Goal: Information Seeking & Learning: Learn about a topic

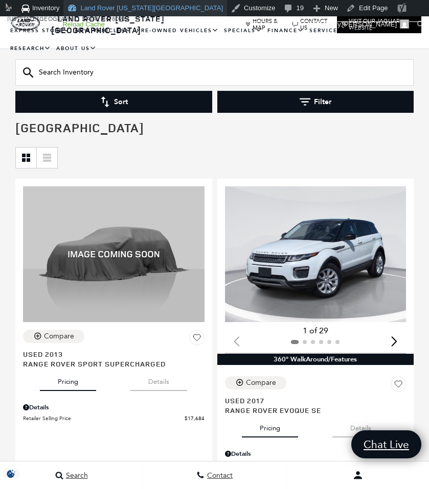
scroll to position [113, 0]
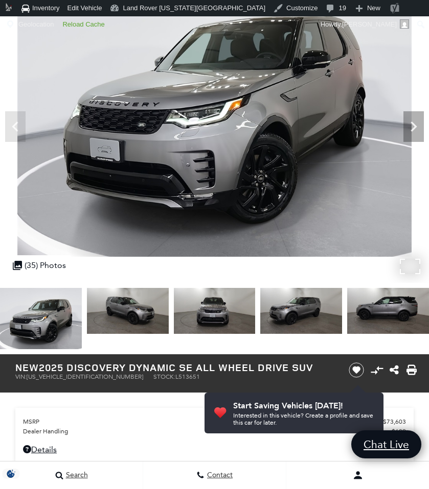
scroll to position [217, 0]
